Goal: Check status: Check status

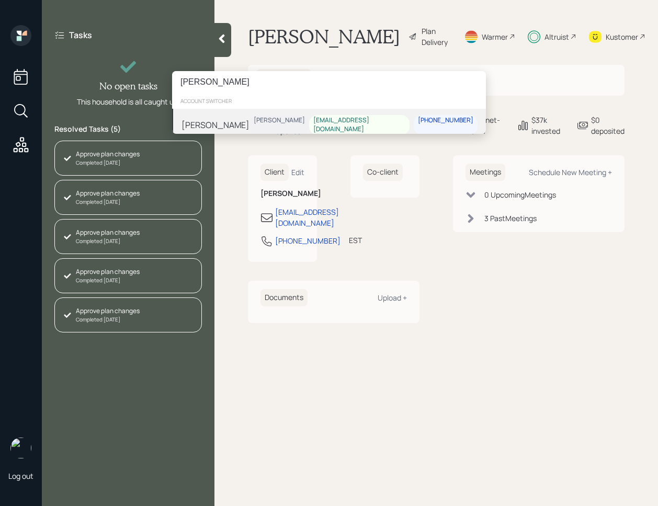
type input "[PERSON_NAME]"
click at [263, 125] on div "[PERSON_NAME] [PERSON_NAME] [EMAIL_ADDRESS][DOMAIN_NAME] [PHONE_NUMBER]" at bounding box center [329, 125] width 314 height 32
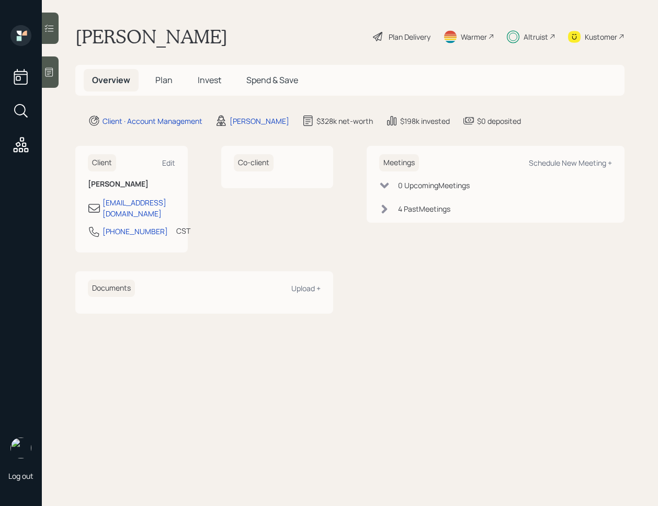
click at [55, 37] on div at bounding box center [50, 28] width 17 height 31
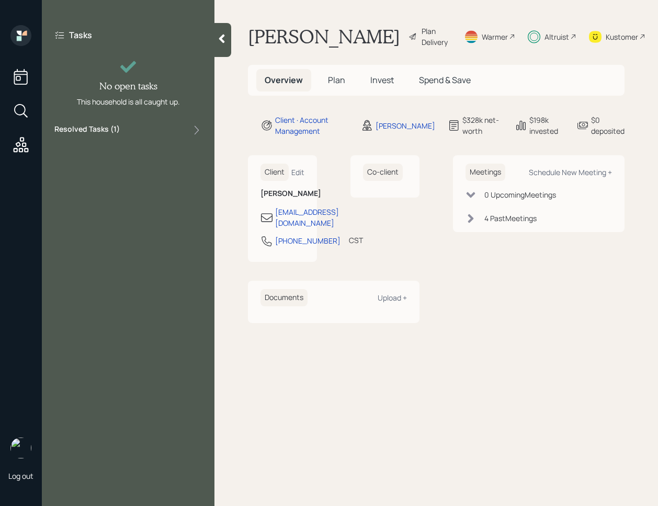
click at [140, 145] on div "Tasks No open tasks This household is all caught up. Resolved Tasks ( 1 )" at bounding box center [128, 253] width 172 height 506
click at [142, 133] on div "Resolved Tasks ( 1 )" at bounding box center [127, 130] width 147 height 13
